Goal: Task Accomplishment & Management: Manage account settings

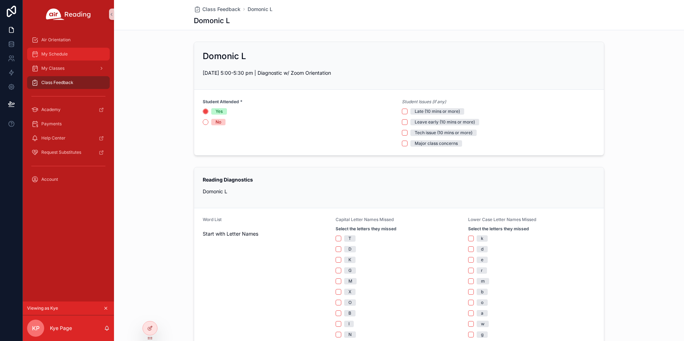
click at [86, 53] on div "My Schedule" at bounding box center [68, 53] width 74 height 11
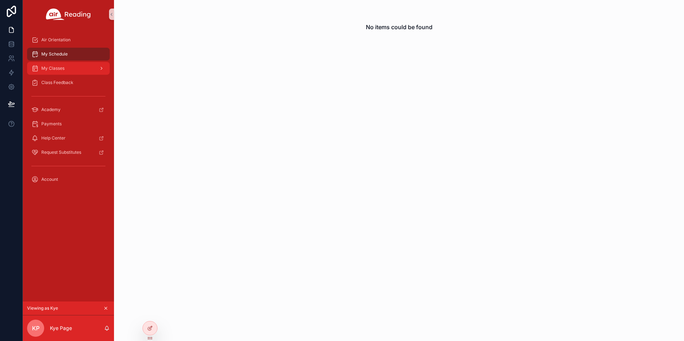
click at [80, 67] on div "My Classes" at bounding box center [68, 68] width 74 height 11
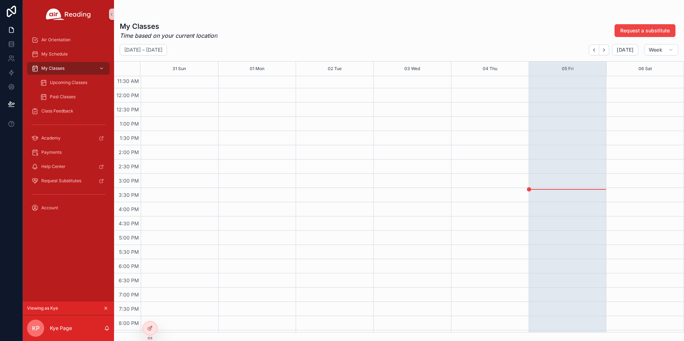
scroll to position [428, 0]
click at [604, 48] on icon "Next" at bounding box center [604, 49] width 5 height 5
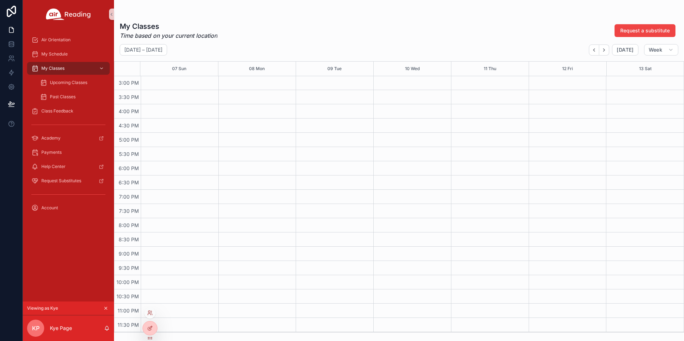
click at [150, 317] on div at bounding box center [149, 313] width 11 height 11
click at [151, 308] on div at bounding box center [149, 313] width 11 height 11
click at [150, 315] on icon at bounding box center [150, 313] width 6 height 6
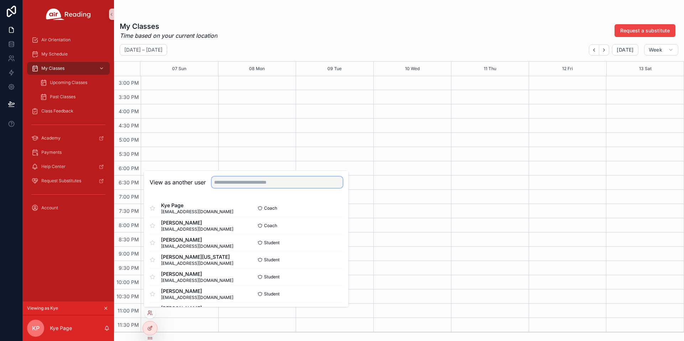
click at [269, 184] on input "text" at bounding box center [277, 182] width 131 height 11
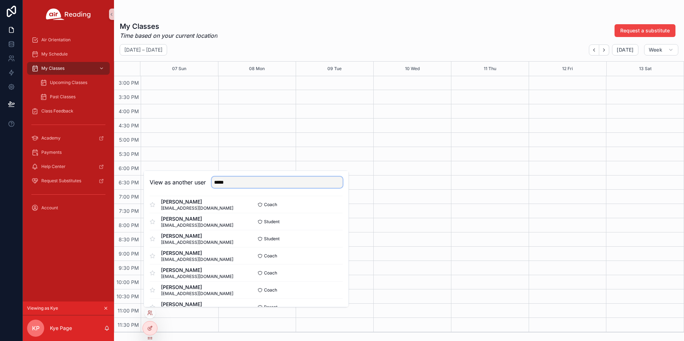
scroll to position [309, 0]
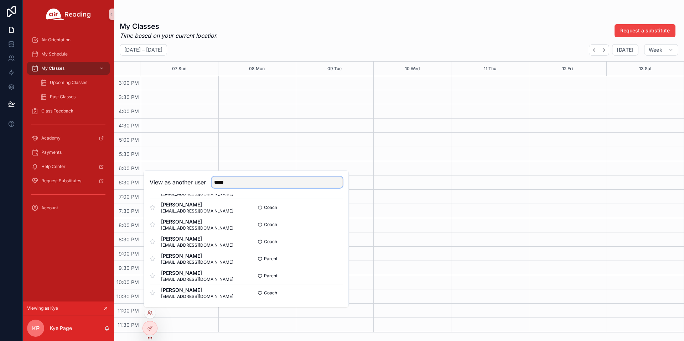
click at [253, 181] on input "*****" at bounding box center [277, 182] width 131 height 11
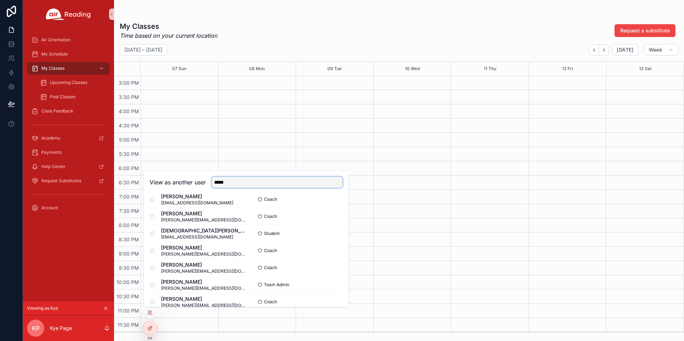
scroll to position [1387, 0]
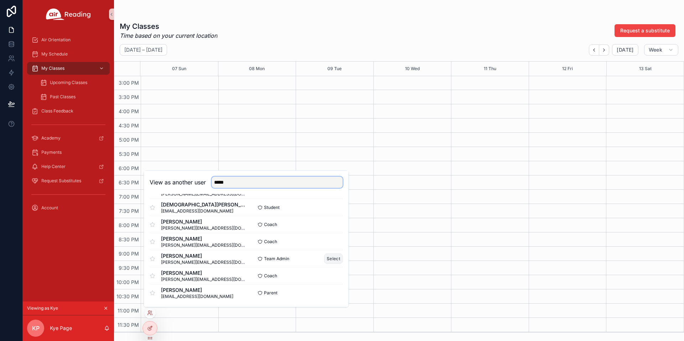
type input "*****"
click at [334, 258] on button "Select" at bounding box center [333, 259] width 19 height 10
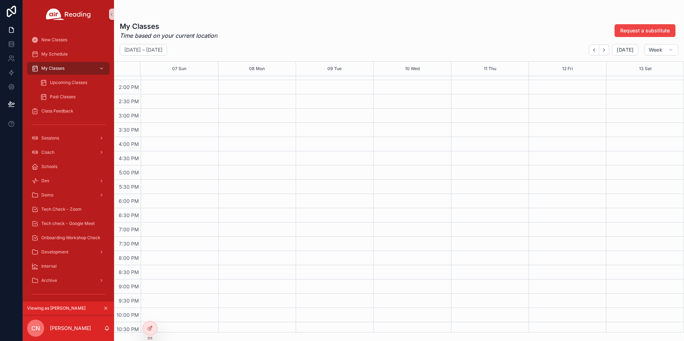
scroll to position [428, 0]
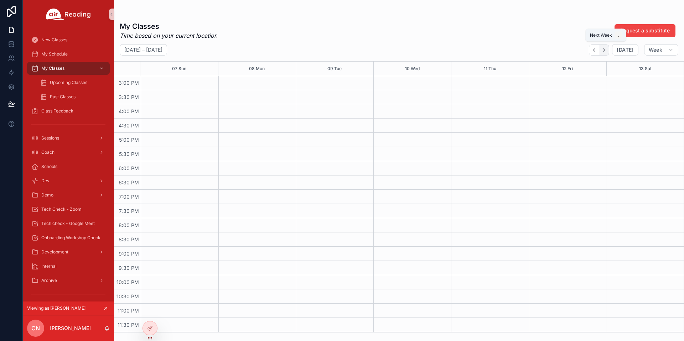
click at [607, 52] on icon "Next" at bounding box center [604, 49] width 5 height 5
click at [597, 51] on icon "Back" at bounding box center [594, 49] width 5 height 5
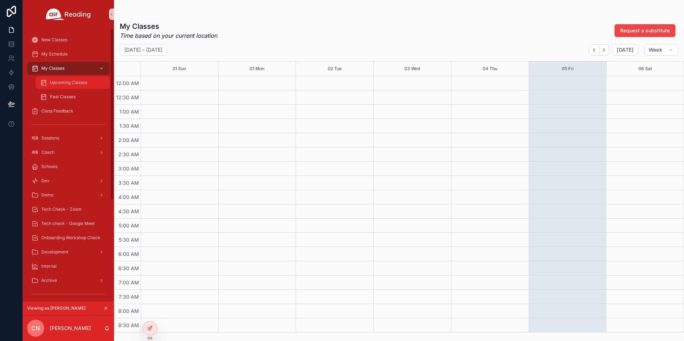
click at [90, 78] on div "Upcoming Classes" at bounding box center [73, 82] width 66 height 11
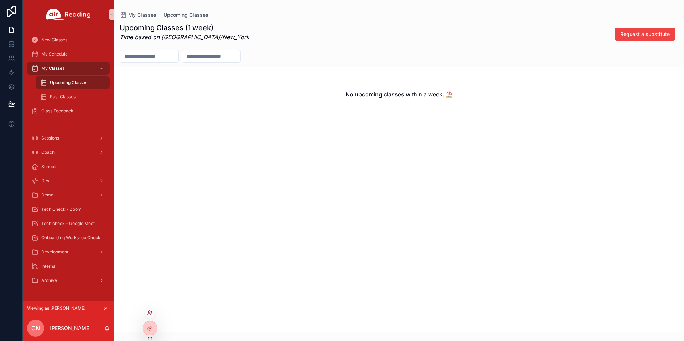
click at [148, 315] on icon at bounding box center [150, 313] width 6 height 6
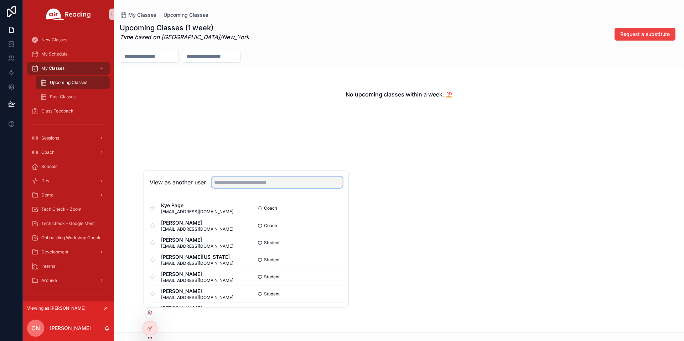
click at [228, 182] on input "text" at bounding box center [277, 182] width 131 height 11
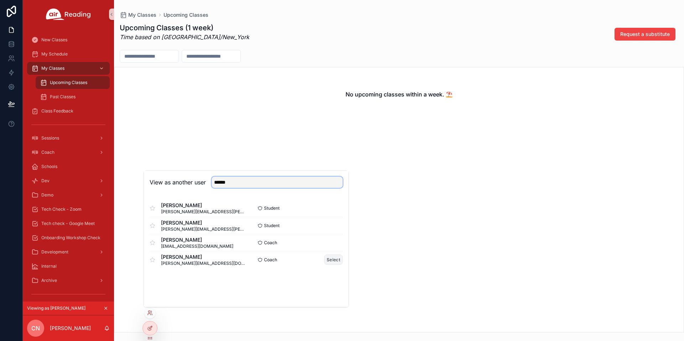
type input "******"
click at [326, 258] on button "Select" at bounding box center [333, 260] width 19 height 10
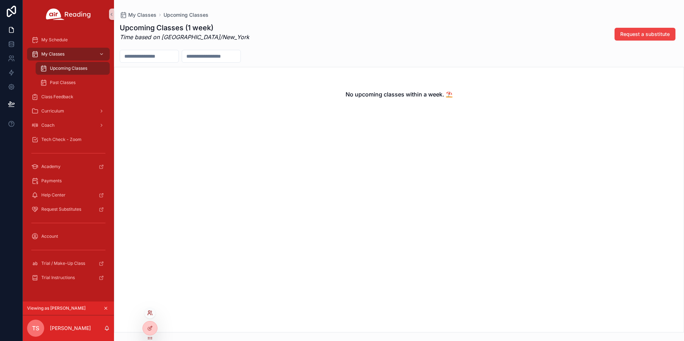
click at [151, 315] on icon at bounding box center [150, 313] width 6 height 6
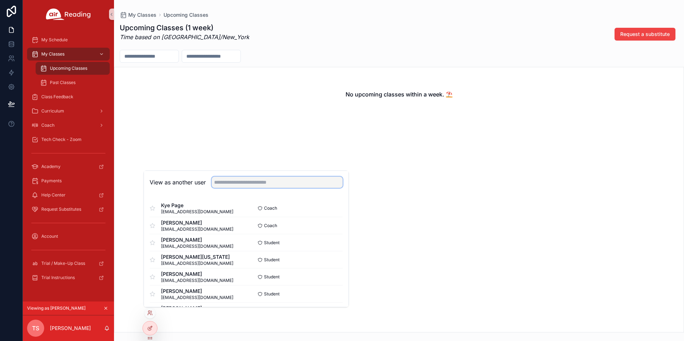
click at [235, 184] on input "text" at bounding box center [277, 182] width 131 height 11
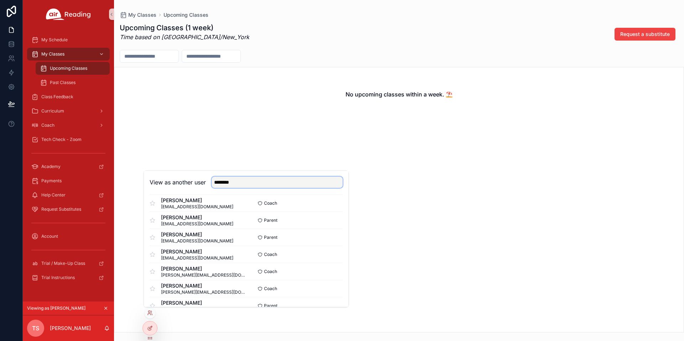
scroll to position [432, 0]
type input "********"
click at [333, 222] on button "Select" at bounding box center [333, 221] width 19 height 10
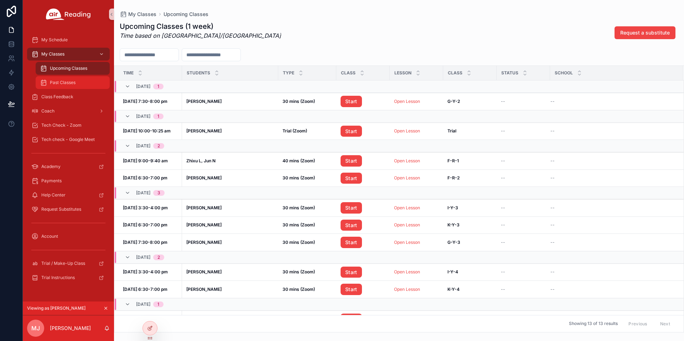
click at [57, 82] on span "Past Classes" at bounding box center [63, 83] width 26 height 6
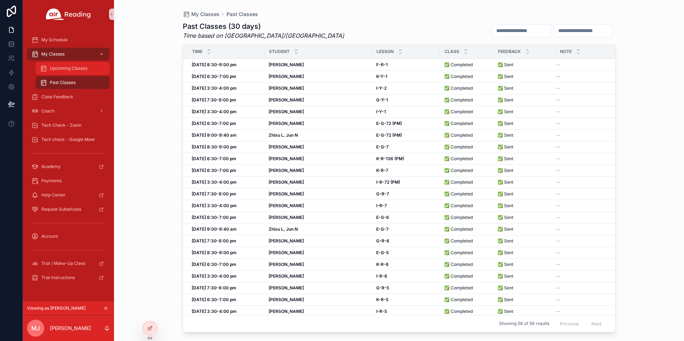
click at [59, 68] on span "Upcoming Classes" at bounding box center [68, 69] width 37 height 6
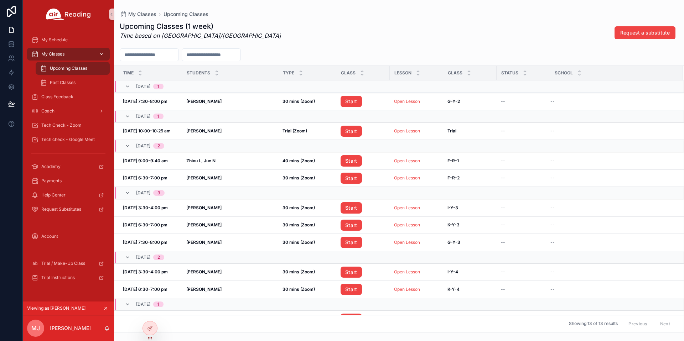
click at [61, 51] on span "My Classes" at bounding box center [52, 54] width 23 height 6
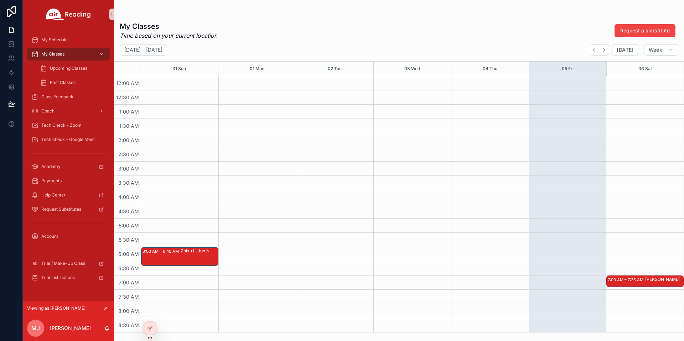
click at [163, 259] on div "6:00 AM – 6:40 AM Zhixu L, Jun N" at bounding box center [179, 257] width 77 height 18
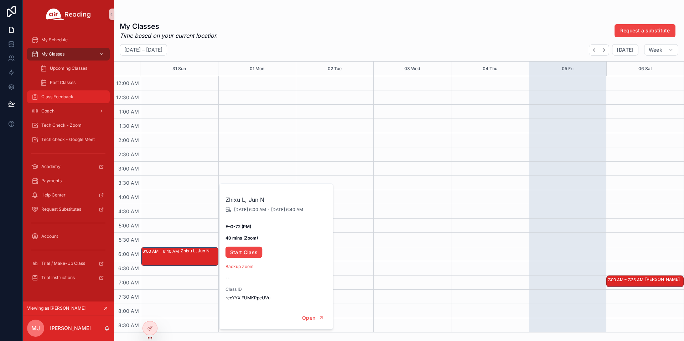
click at [61, 96] on span "Class Feedback" at bounding box center [57, 97] width 32 height 6
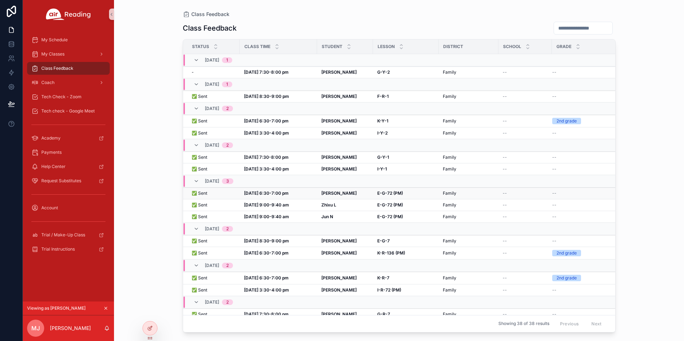
click at [256, 195] on strong "Aug 31, 6:30-7:00 pm" at bounding box center [266, 193] width 45 height 5
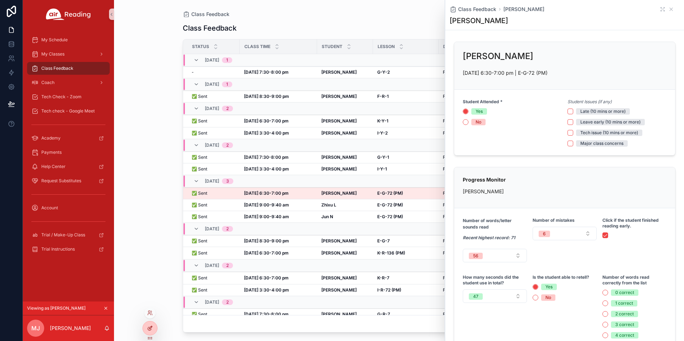
click at [151, 329] on icon at bounding box center [150, 329] width 6 height 6
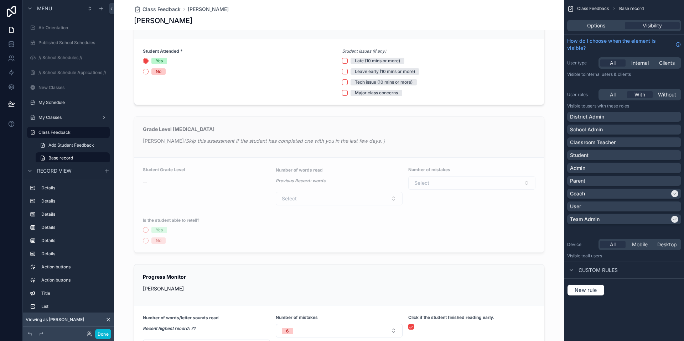
scroll to position [47, 0]
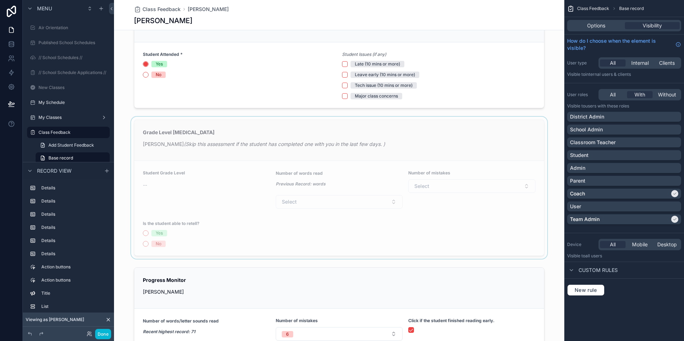
click at [382, 169] on div "scrollable content" at bounding box center [339, 188] width 450 height 142
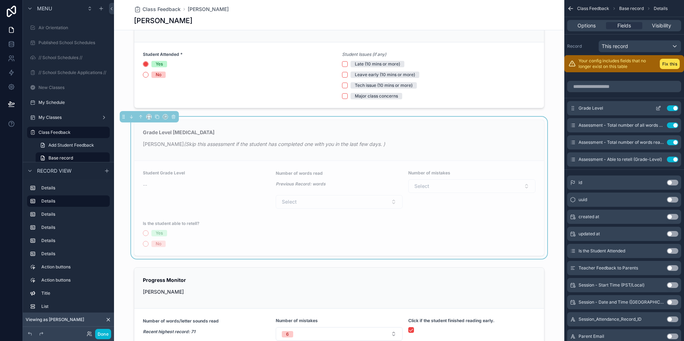
click at [659, 108] on icon "scrollable content" at bounding box center [659, 108] width 6 height 6
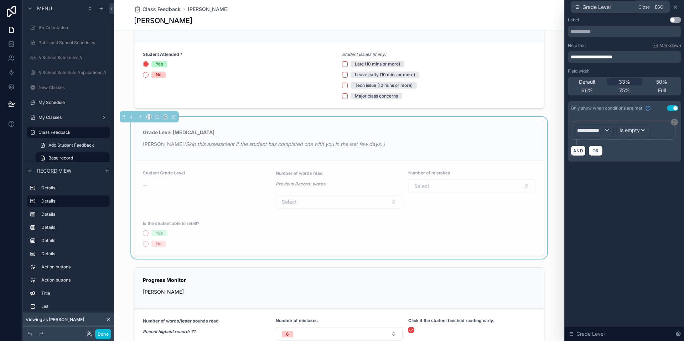
click at [675, 9] on icon at bounding box center [676, 7] width 6 height 6
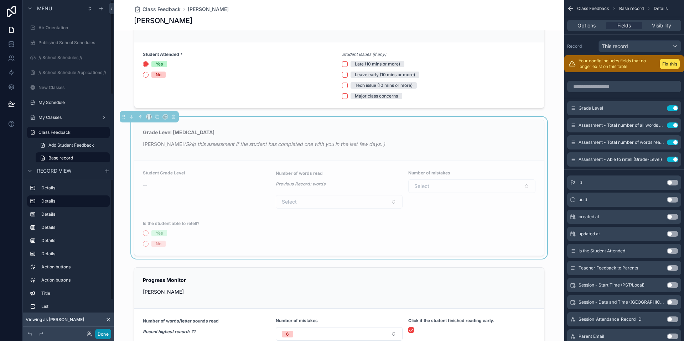
click at [102, 334] on button "Done" at bounding box center [103, 334] width 16 height 10
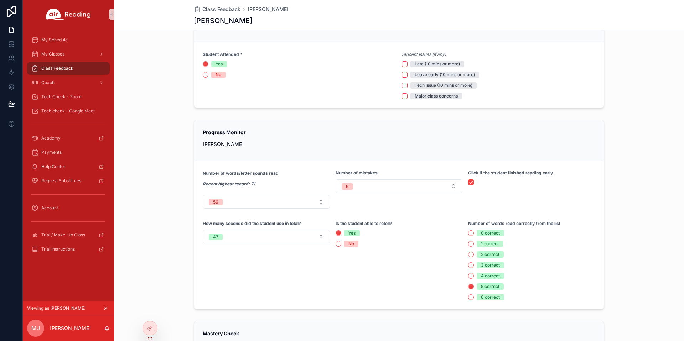
scroll to position [0, 0]
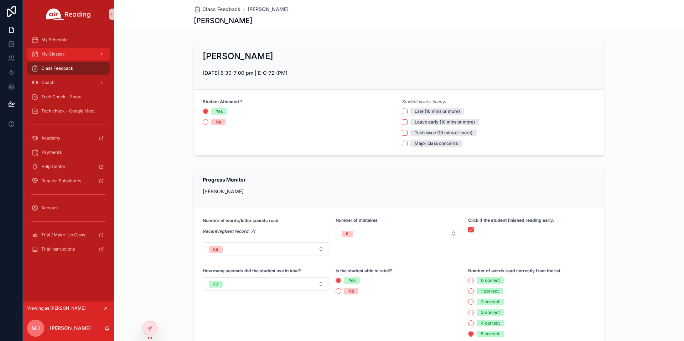
click at [58, 52] on span "My Classes" at bounding box center [52, 54] width 23 height 6
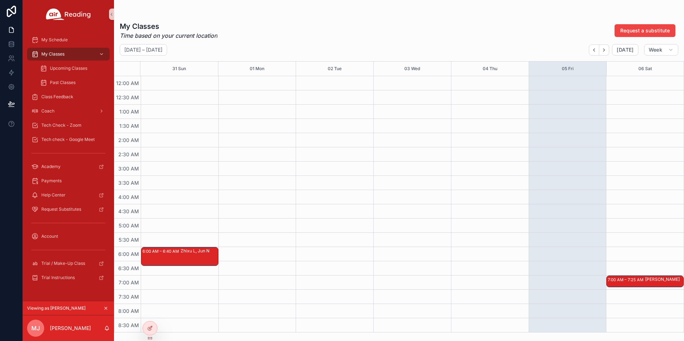
click at [190, 259] on div "Zhixu L, Jun N" at bounding box center [199, 256] width 37 height 17
click at [644, 282] on div "7:00 AM – 7:25 AM" at bounding box center [626, 280] width 37 height 7
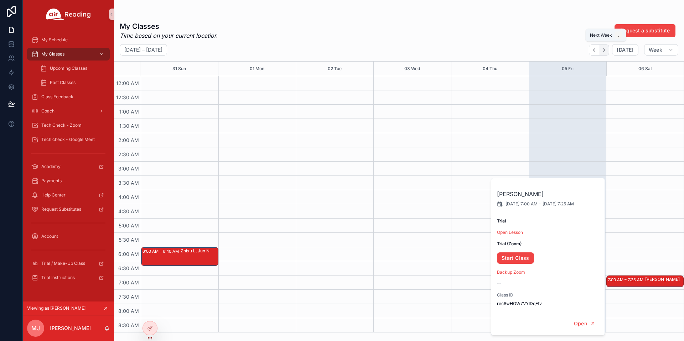
click at [607, 50] on icon "Next" at bounding box center [604, 49] width 5 height 5
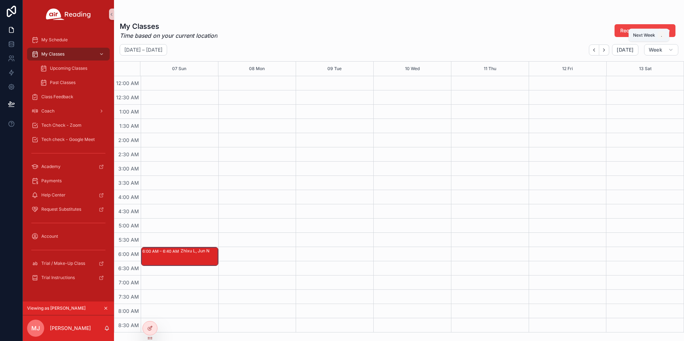
click at [607, 50] on icon "Next" at bounding box center [604, 49] width 5 height 5
click at [594, 51] on icon "Back" at bounding box center [594, 49] width 5 height 5
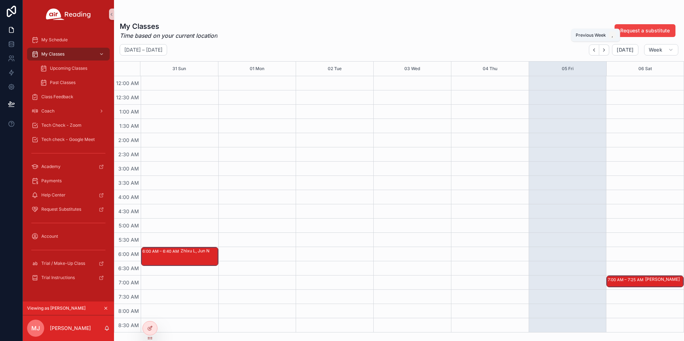
click at [594, 51] on icon "Back" at bounding box center [594, 49] width 5 height 5
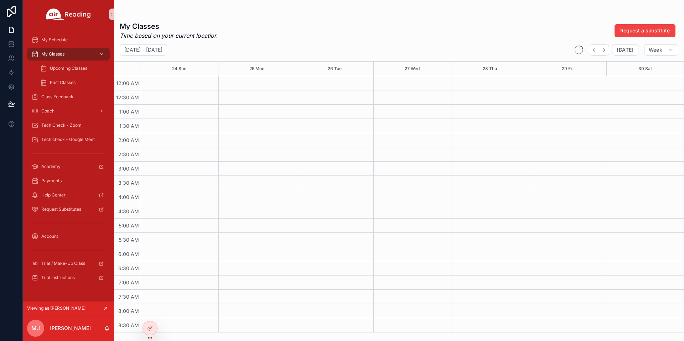
click at [594, 51] on icon "Back" at bounding box center [594, 49] width 5 height 5
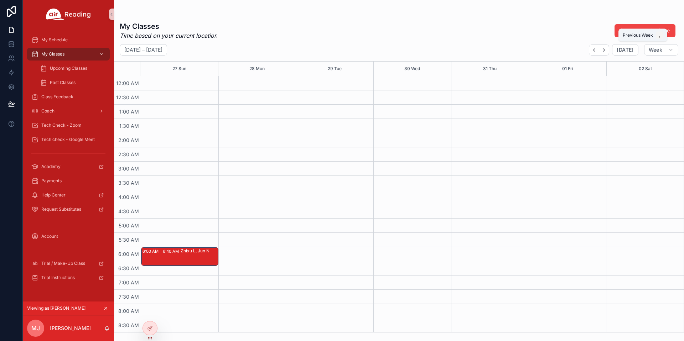
click at [594, 51] on icon "Back" at bounding box center [594, 49] width 5 height 5
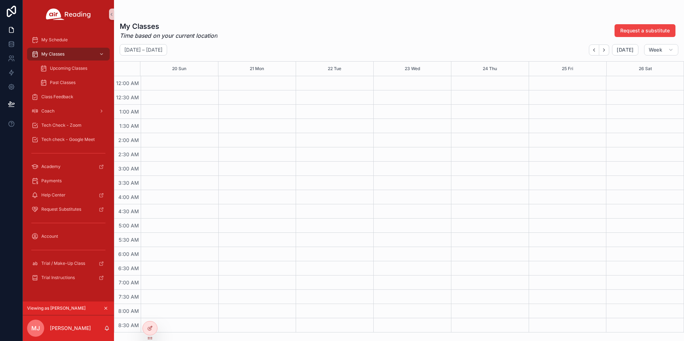
click at [594, 51] on icon "Back" at bounding box center [594, 49] width 5 height 5
click at [594, 50] on icon "Back" at bounding box center [594, 49] width 5 height 5
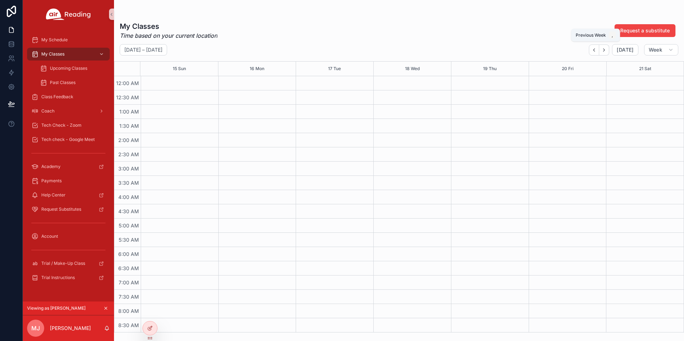
click at [594, 50] on icon "Back" at bounding box center [594, 49] width 5 height 5
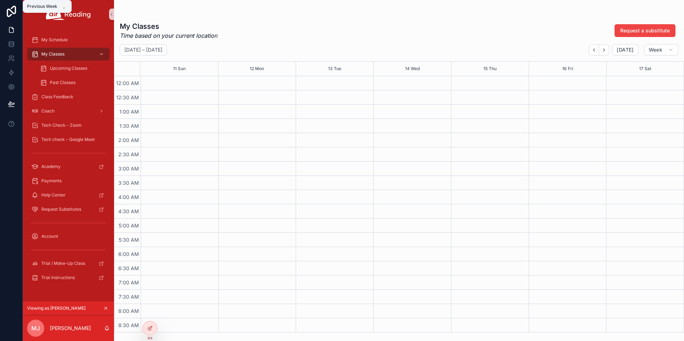
click at [594, 50] on icon "Back" at bounding box center [594, 49] width 5 height 5
click at [597, 50] on icon "Back" at bounding box center [594, 49] width 5 height 5
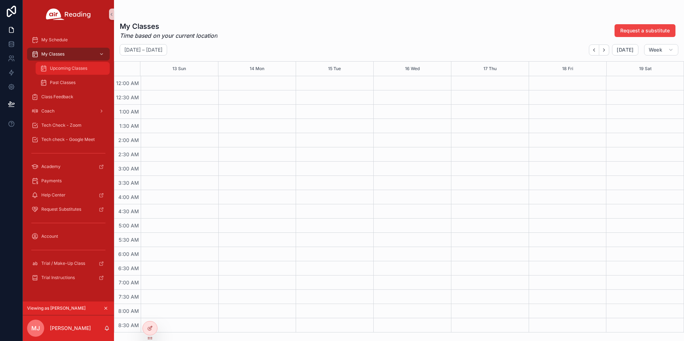
click at [64, 68] on span "Upcoming Classes" at bounding box center [68, 69] width 37 height 6
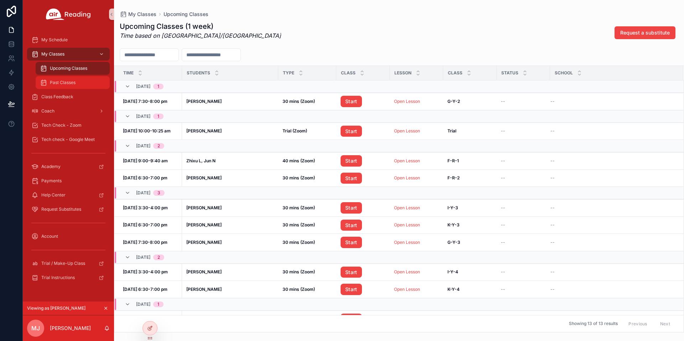
click at [63, 88] on div "Past Classes" at bounding box center [73, 82] width 66 height 11
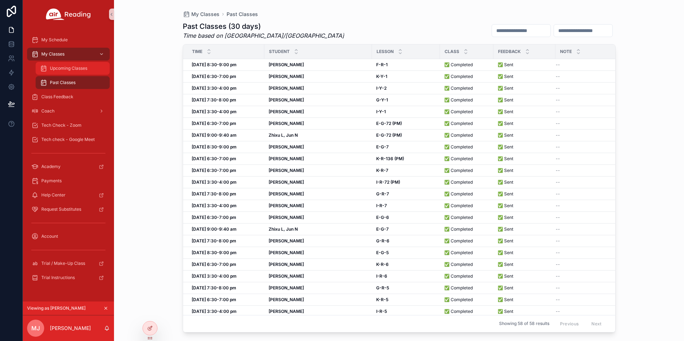
click at [82, 66] on span "Upcoming Classes" at bounding box center [68, 69] width 37 height 6
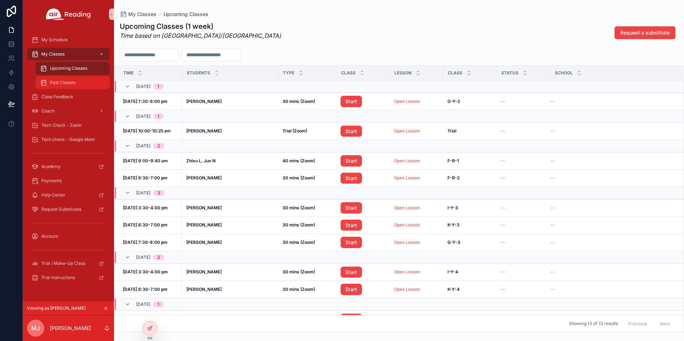
click at [80, 78] on div "Past Classes" at bounding box center [73, 82] width 66 height 11
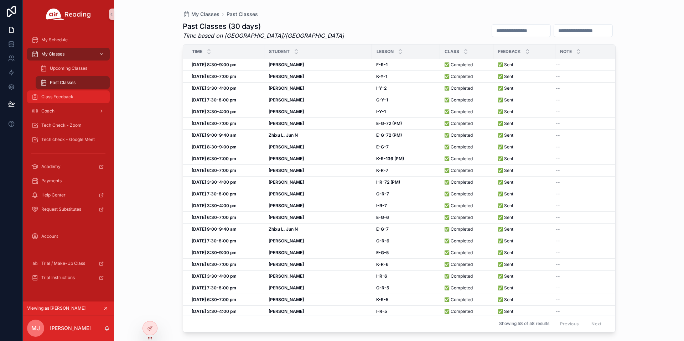
click at [74, 97] on div "Class Feedback" at bounding box center [68, 96] width 74 height 11
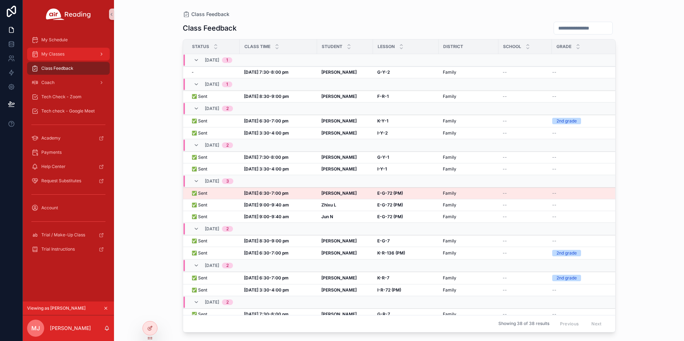
click at [73, 49] on div "My Classes" at bounding box center [68, 53] width 74 height 11
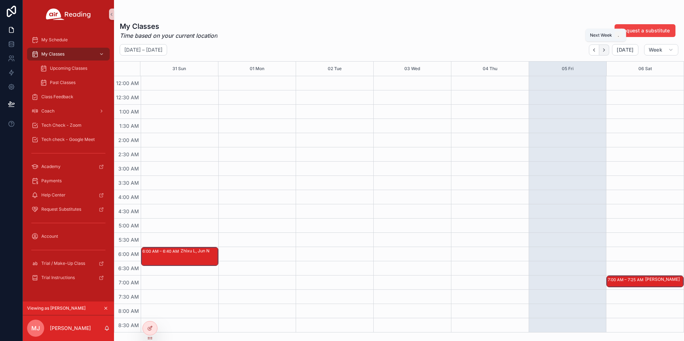
click at [607, 47] on icon "Next" at bounding box center [604, 49] width 5 height 5
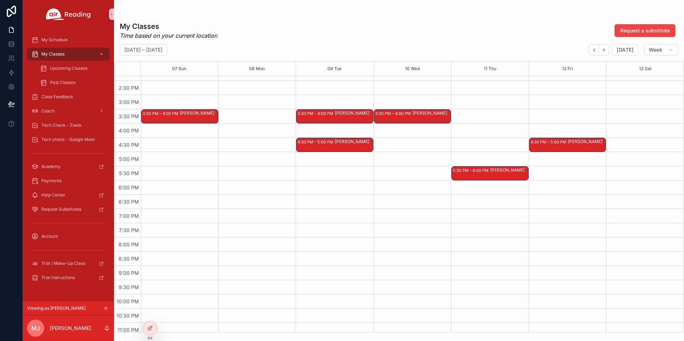
scroll to position [400, 0]
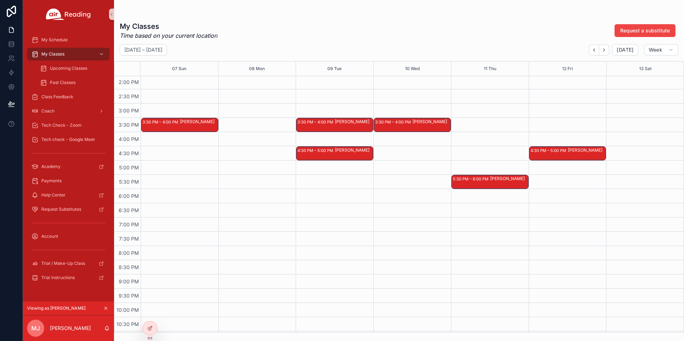
click at [419, 131] on div "Xi C" at bounding box center [432, 125] width 38 height 13
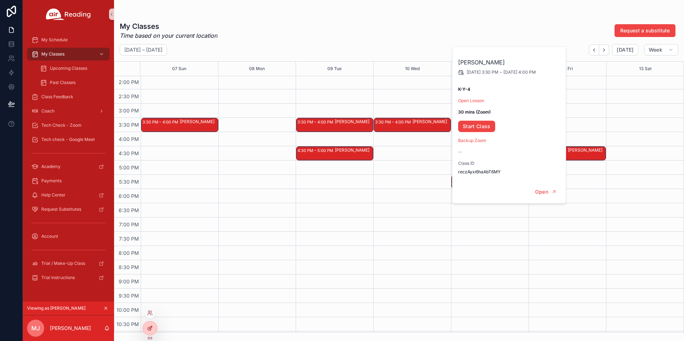
click at [153, 327] on icon at bounding box center [150, 329] width 6 height 6
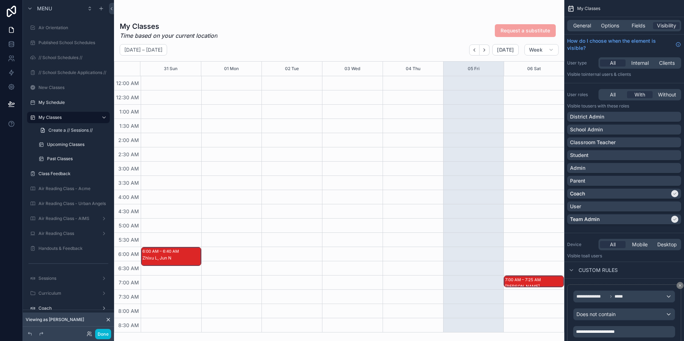
click at [536, 282] on div "scrollable content" at bounding box center [339, 170] width 450 height 341
click at [642, 25] on span "Fields" at bounding box center [639, 25] width 14 height 7
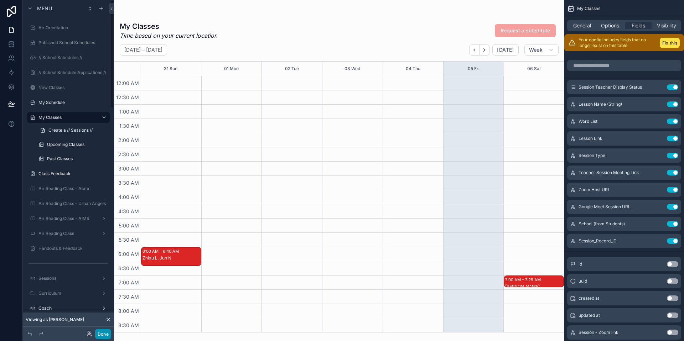
click at [103, 332] on button "Done" at bounding box center [103, 334] width 16 height 10
